Goal: Task Accomplishment & Management: Manage account settings

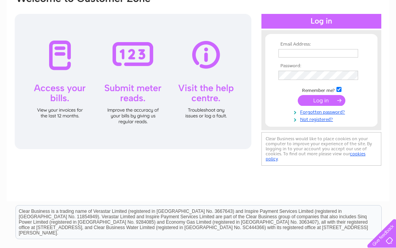
scroll to position [73, 0]
click at [54, 91] on div at bounding box center [133, 81] width 237 height 135
click at [53, 111] on div at bounding box center [133, 81] width 237 height 135
click at [291, 54] on input "text" at bounding box center [319, 54] width 80 height 9
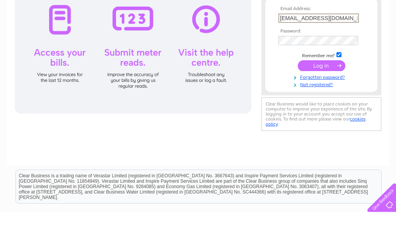
type input "leigh.canham1@gmail.com"
click at [340, 109] on link "Forgotten password?" at bounding box center [323, 112] width 88 height 7
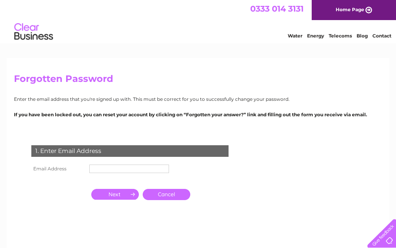
click at [216, 115] on p "If you have been locked out, you can reset your account by clicking on “Forgott…" at bounding box center [198, 114] width 368 height 7
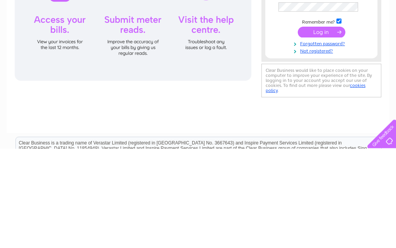
scroll to position [130, 0]
